Goal: Task Accomplishment & Management: Complete application form

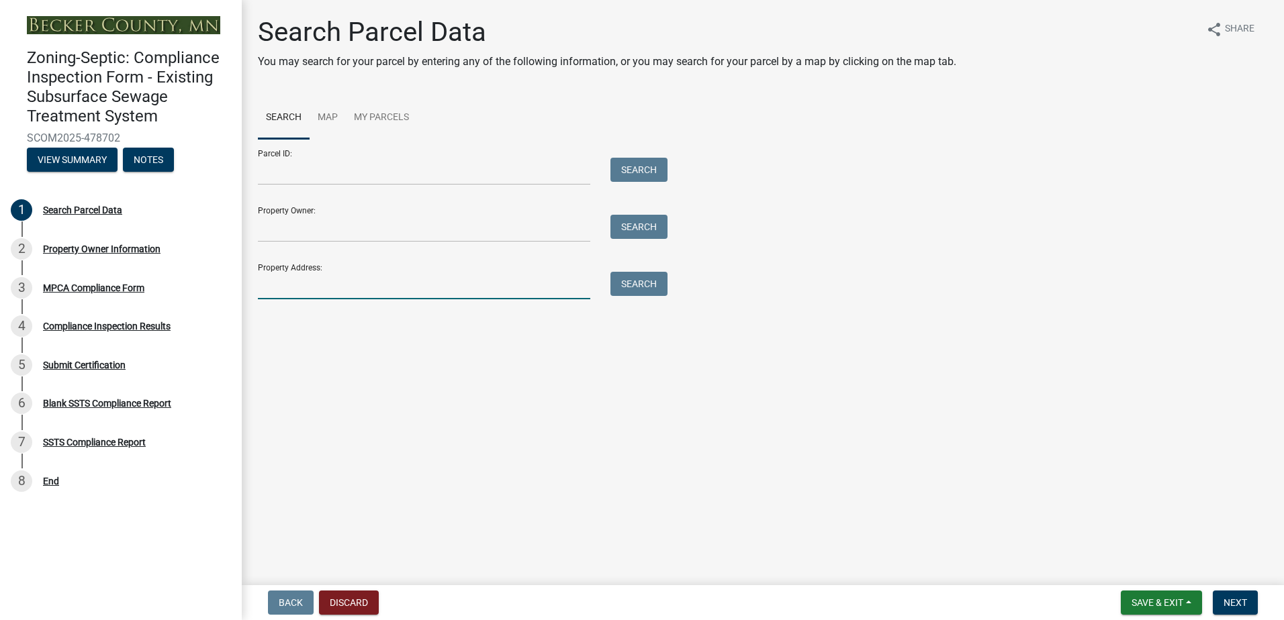
click at [313, 287] on input "Property Address:" at bounding box center [424, 286] width 332 height 28
type input "36525 n hungry lake trl"
click at [637, 289] on button "Search" at bounding box center [638, 284] width 57 height 24
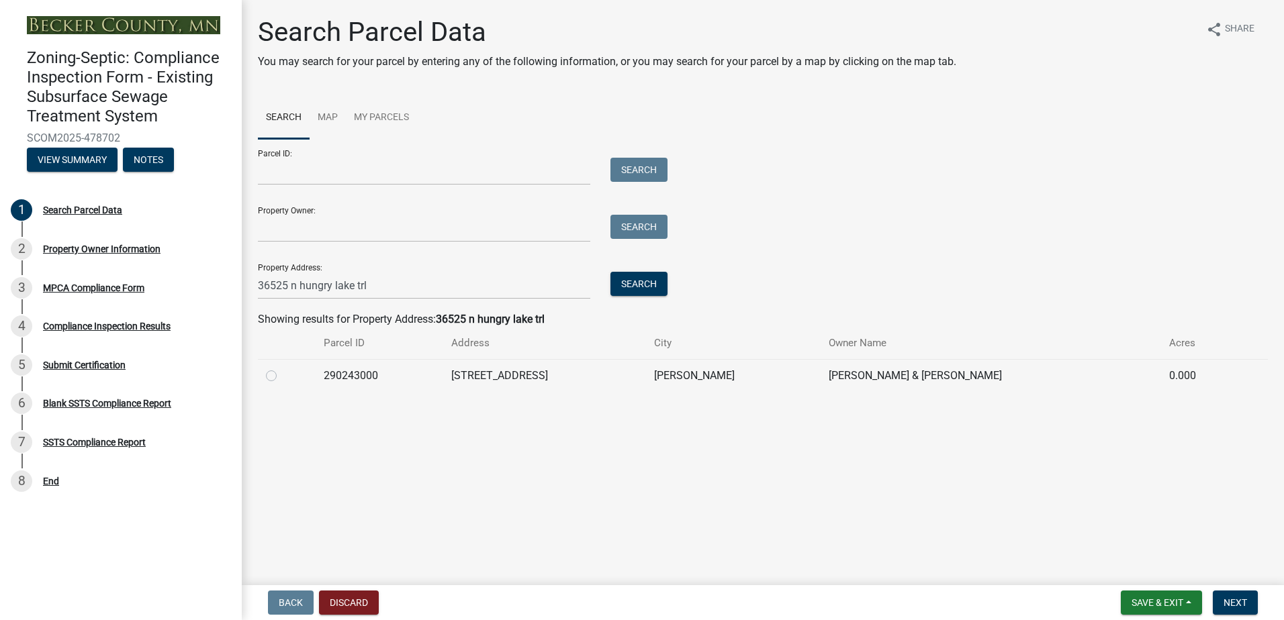
click at [282, 368] on label at bounding box center [282, 368] width 0 height 0
click at [282, 376] on input "radio" at bounding box center [286, 372] width 9 height 9
radio input "true"
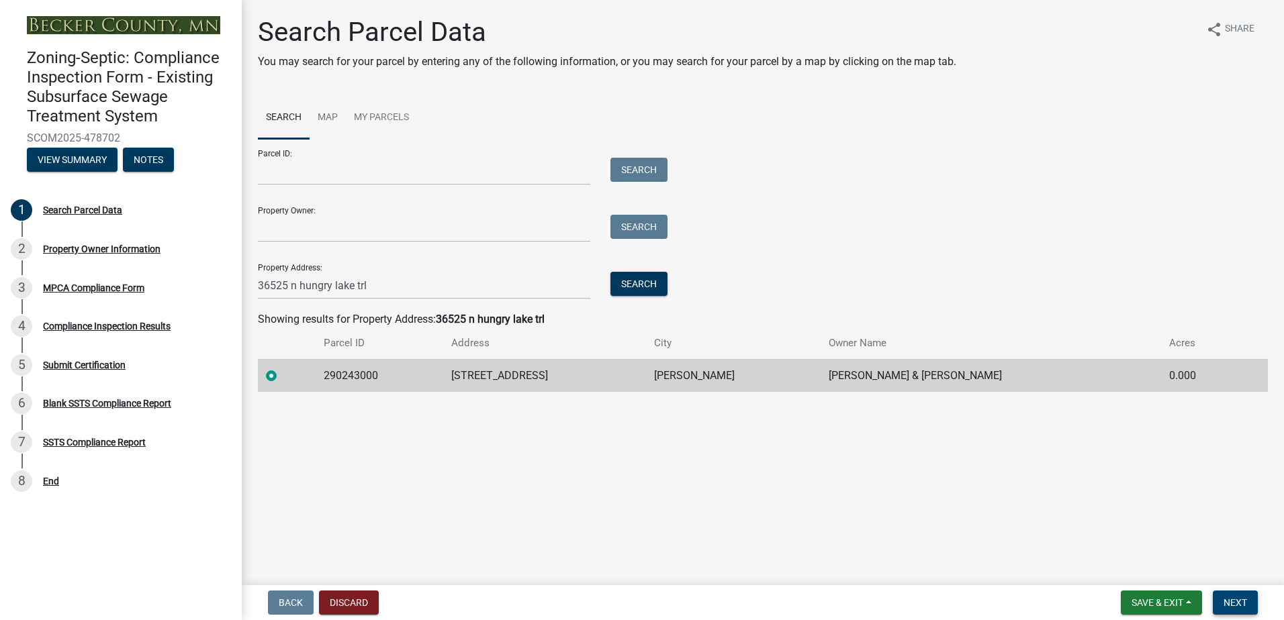
click at [1233, 603] on span "Next" at bounding box center [1235, 603] width 24 height 11
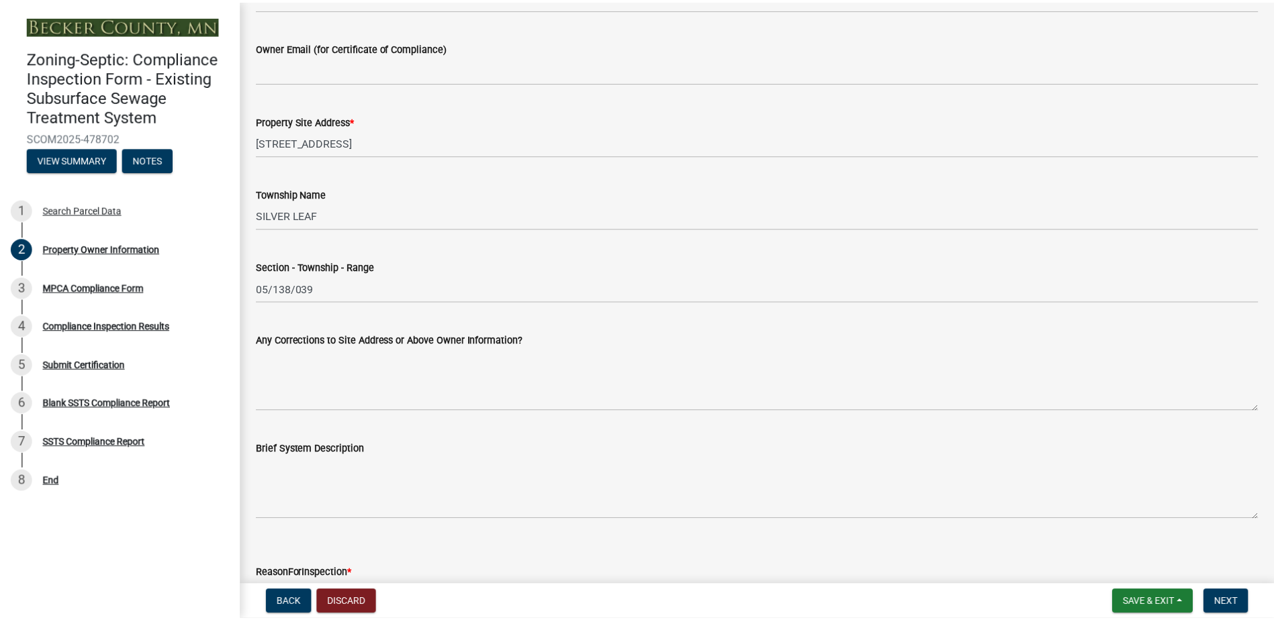
scroll to position [625, 0]
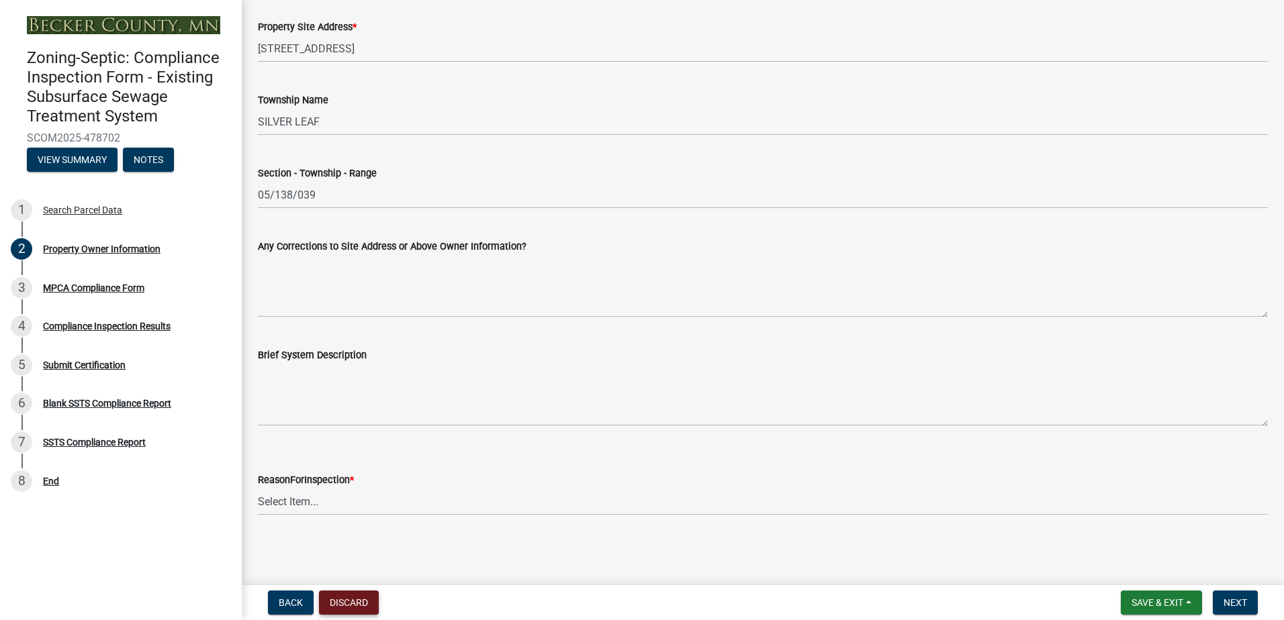
click at [346, 598] on button "Discard" at bounding box center [349, 603] width 60 height 24
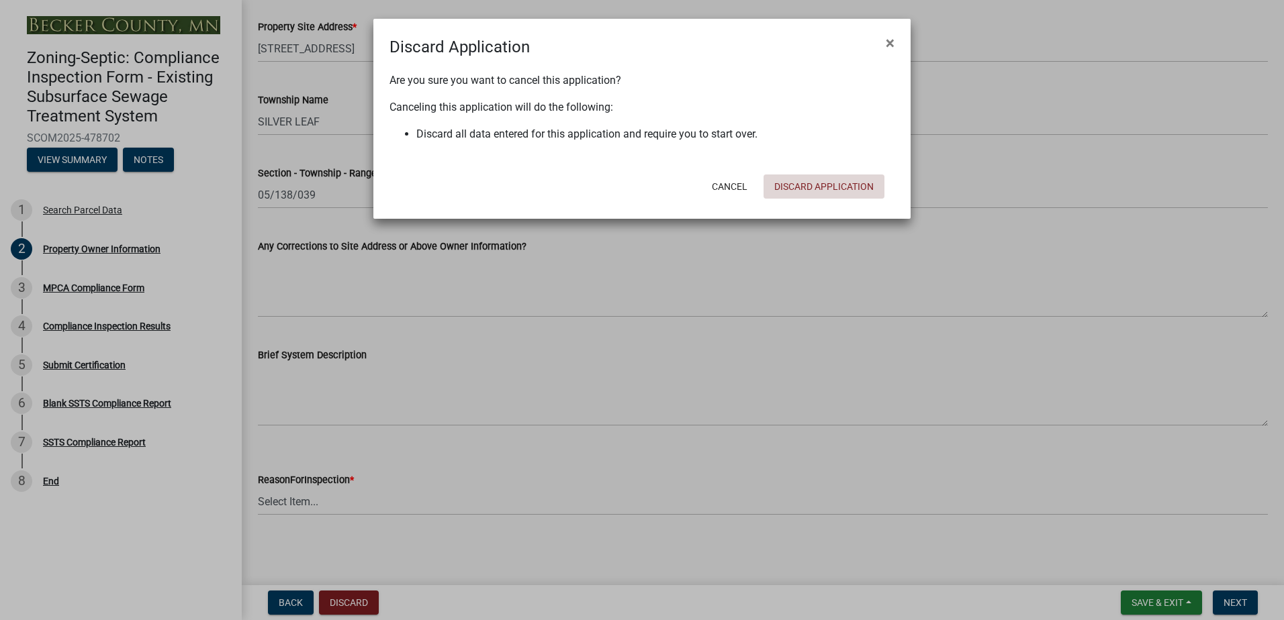
click at [814, 188] on button "Discard Application" at bounding box center [823, 187] width 121 height 24
